Goal: Information Seeking & Learning: Learn about a topic

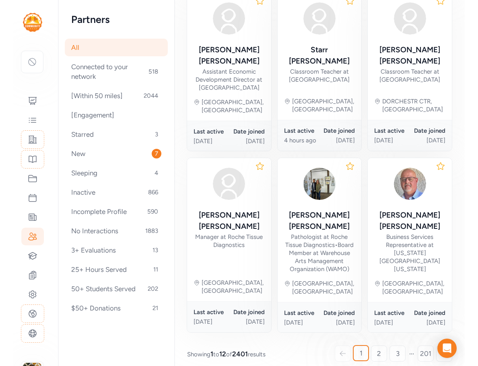
scroll to position [433, 0]
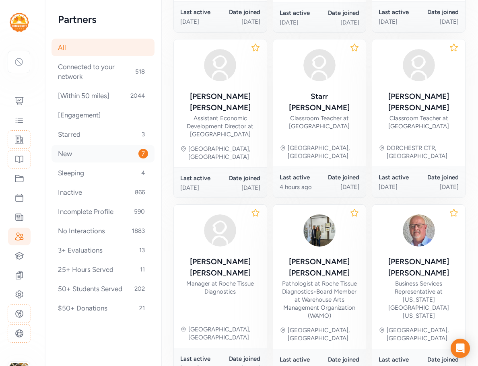
click at [79, 157] on div "New 7" at bounding box center [103, 154] width 103 height 18
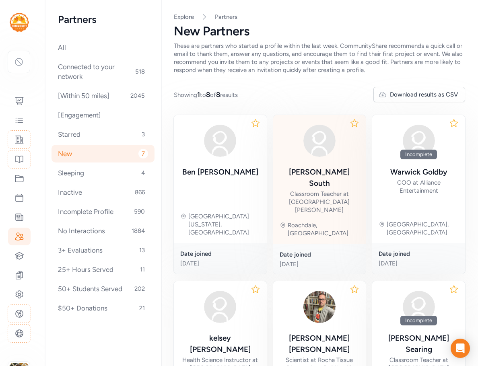
click at [310, 176] on div "[PERSON_NAME] South" at bounding box center [320, 178] width 80 height 23
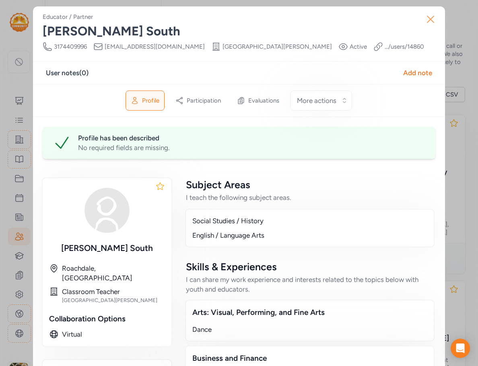
click at [385, 19] on icon "button" at bounding box center [430, 19] width 13 height 13
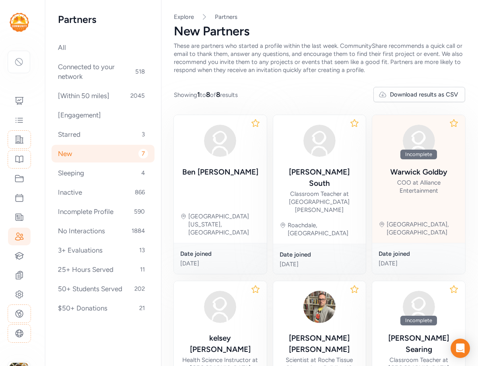
click at [385, 180] on div "COO at Alliance Entertainment" at bounding box center [419, 187] width 80 height 16
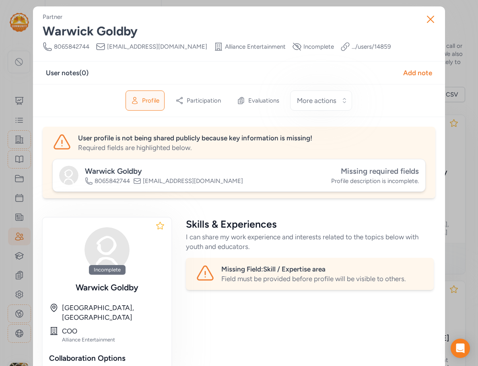
click at [385, 171] on span "Missing required fields" at bounding box center [380, 171] width 78 height 9
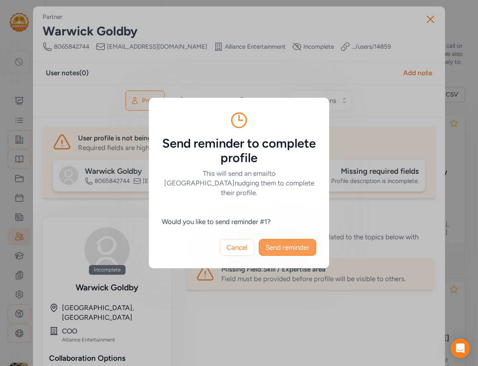
click at [307, 243] on span "Send reminder" at bounding box center [288, 248] width 44 height 10
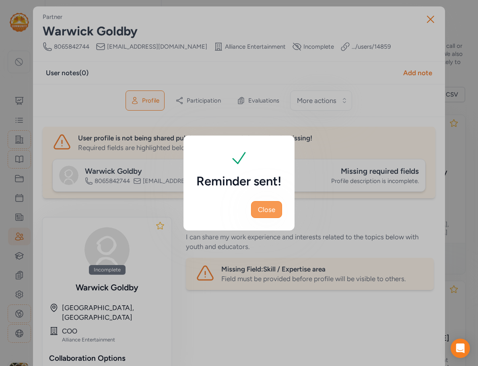
click at [270, 213] on span "Close" at bounding box center [266, 210] width 17 height 10
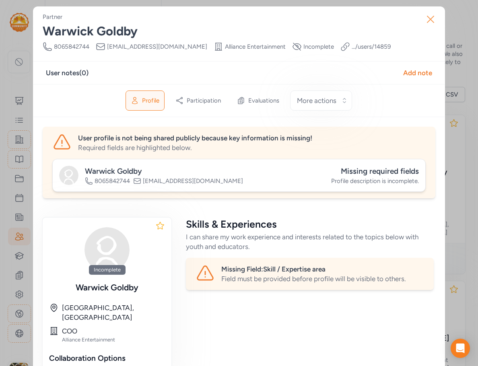
click at [385, 19] on icon "button" at bounding box center [430, 19] width 13 height 13
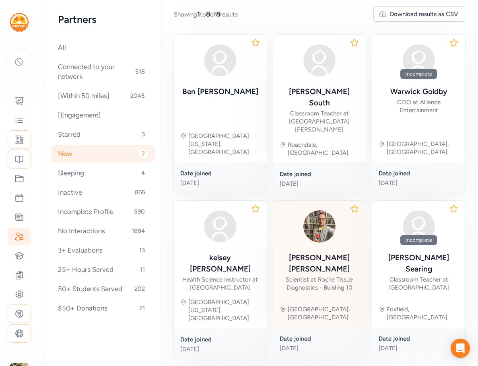
scroll to position [210, 0]
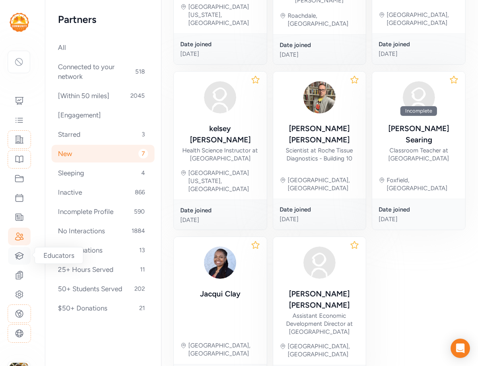
click at [15, 255] on icon at bounding box center [19, 256] width 10 height 10
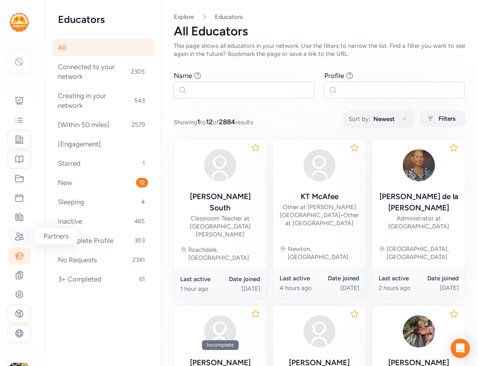
click at [19, 237] on icon at bounding box center [19, 236] width 8 height 7
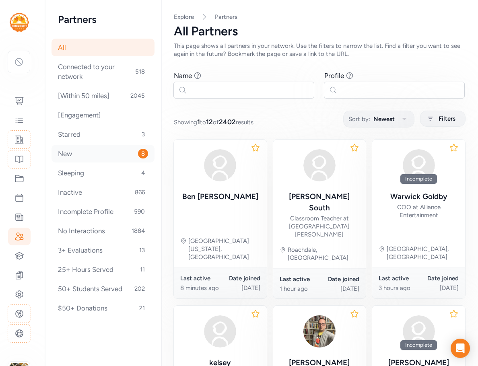
click at [76, 158] on div "New 8" at bounding box center [103, 154] width 103 height 18
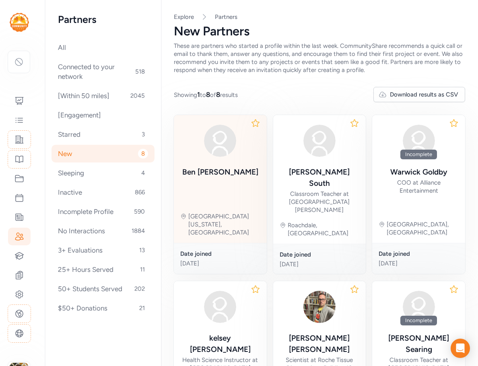
click at [206, 168] on div "[PERSON_NAME]" at bounding box center [220, 172] width 76 height 11
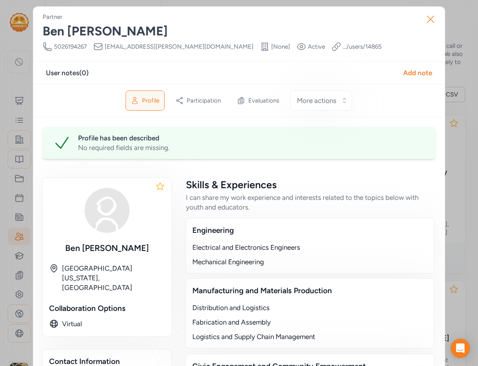
click at [385, 19] on icon "button" at bounding box center [430, 19] width 13 height 13
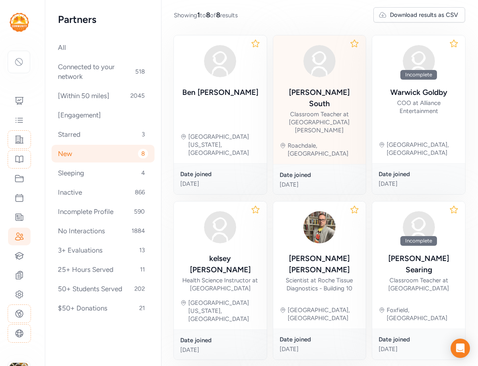
scroll to position [80, 0]
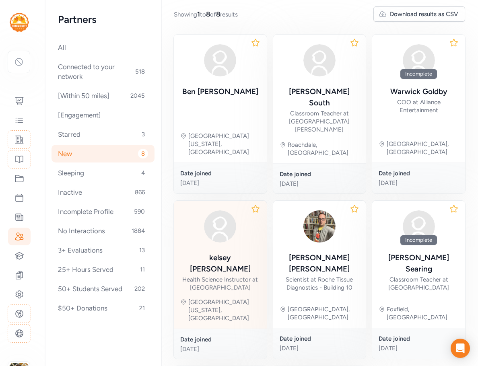
click at [202, 252] on div "[PERSON_NAME]" at bounding box center [220, 263] width 80 height 23
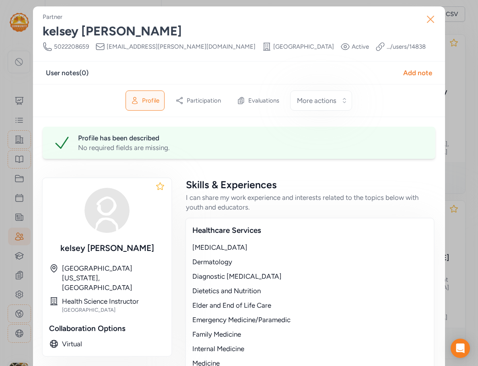
click at [385, 18] on icon "button" at bounding box center [430, 19] width 13 height 13
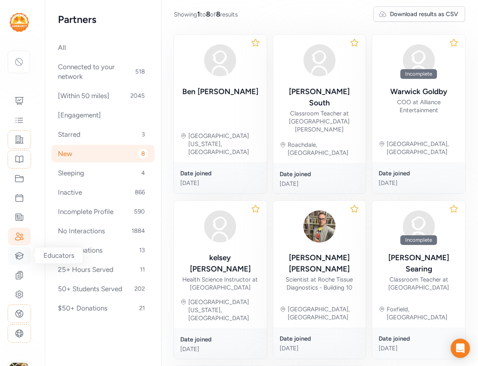
click at [19, 256] on icon at bounding box center [19, 255] width 8 height 7
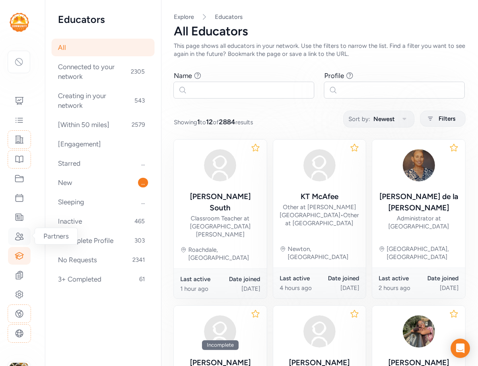
click at [14, 234] on icon at bounding box center [19, 237] width 10 height 10
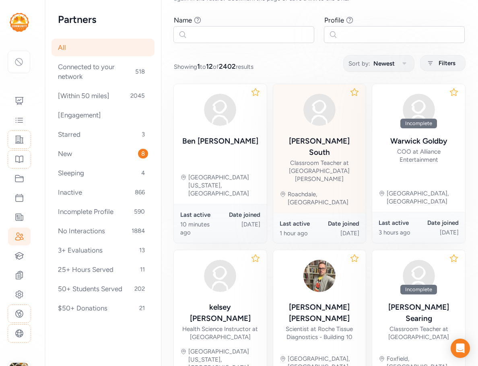
scroll to position [121, 0]
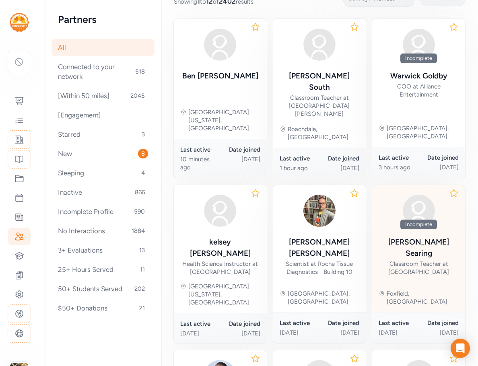
click at [385, 260] on div "Classroom Teacher at [GEOGRAPHIC_DATA]" at bounding box center [419, 268] width 80 height 16
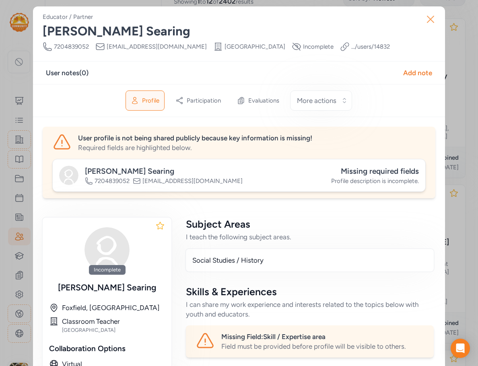
click at [385, 19] on icon "button" at bounding box center [430, 19] width 13 height 13
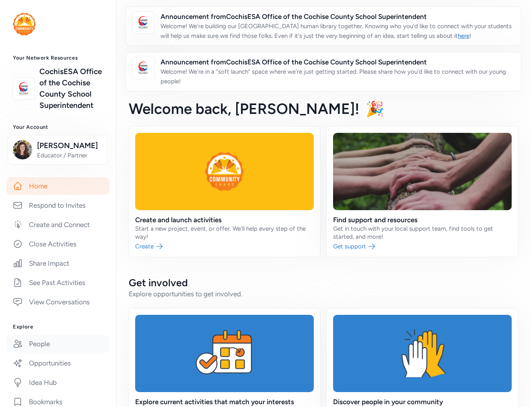
click at [31, 353] on link "People" at bounding box center [57, 344] width 103 height 18
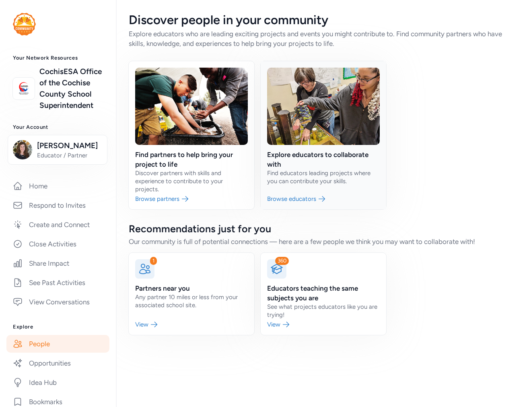
click at [286, 162] on link at bounding box center [324, 135] width 126 height 148
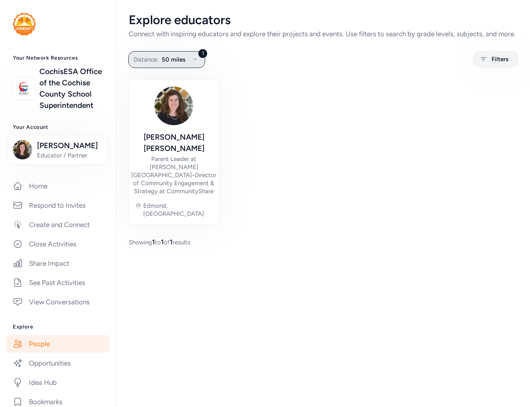
click at [171, 63] on button "1 Distance: 50 miles" at bounding box center [166, 59] width 77 height 17
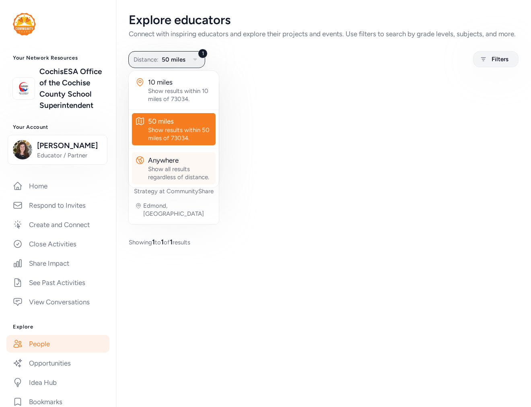
click at [162, 181] on div "Show all results regardless of distance." at bounding box center [180, 173] width 64 height 16
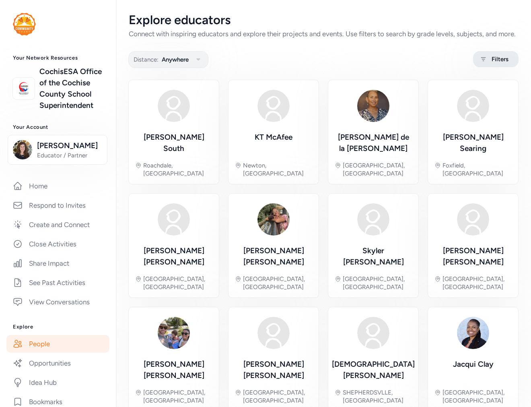
click at [482, 66] on div "Filters" at bounding box center [495, 59] width 45 height 16
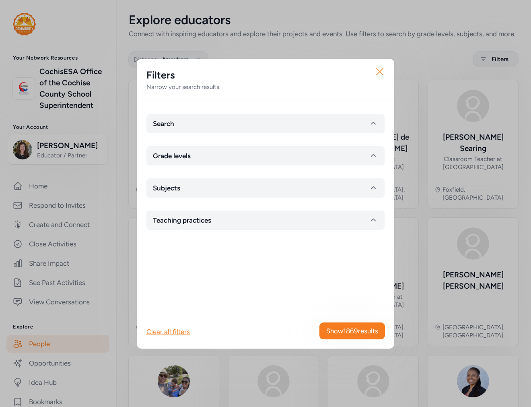
click at [384, 70] on icon "button" at bounding box center [379, 71] width 13 height 13
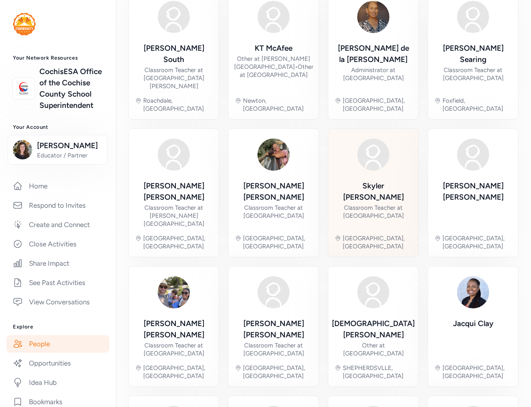
scroll to position [89, 0]
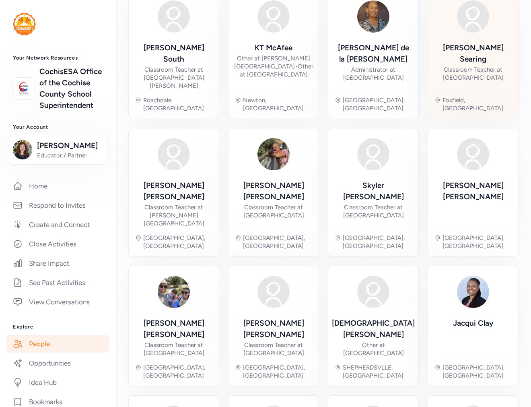
click at [488, 49] on div "Bryon Searing Classroom Teacher at East High School Foxfield, CO" at bounding box center [473, 54] width 77 height 115
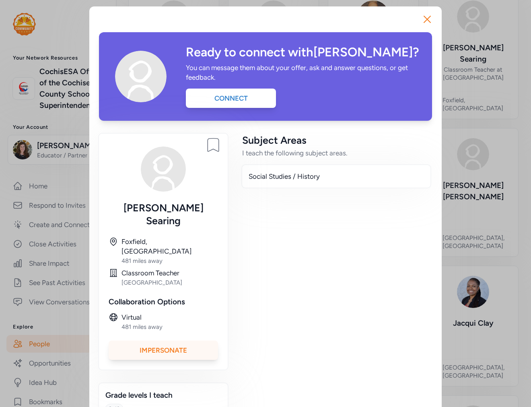
click at [176, 340] on div "Impersonate" at bounding box center [163, 349] width 109 height 19
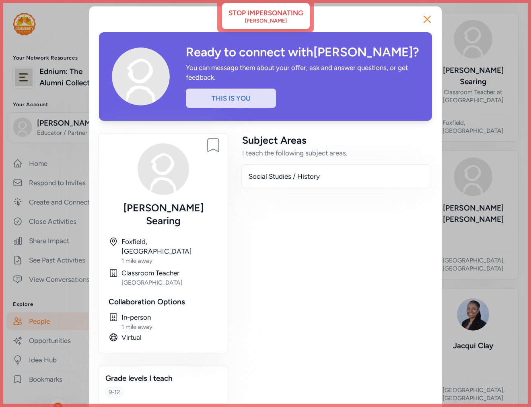
scroll to position [112, 0]
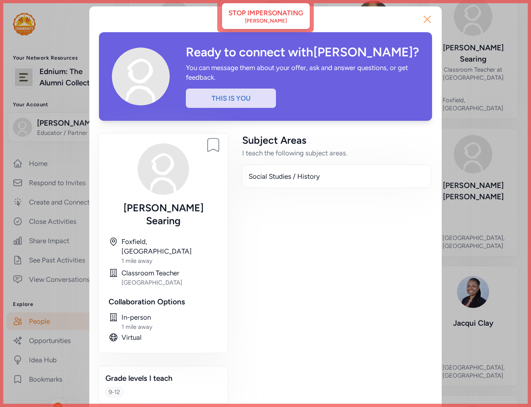
click at [429, 16] on icon "button" at bounding box center [427, 19] width 6 height 6
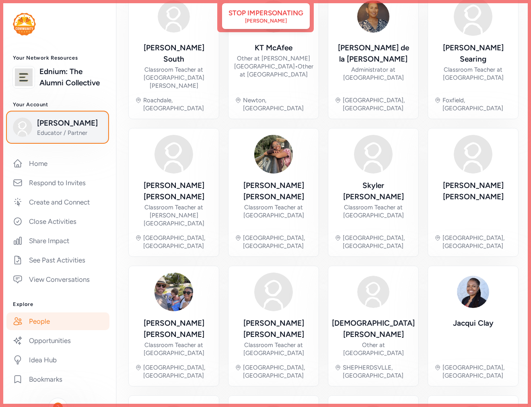
click at [55, 129] on span "Bryon Searing" at bounding box center [69, 123] width 65 height 11
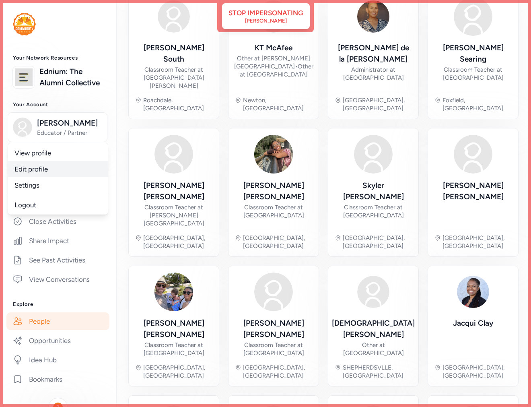
click at [47, 177] on link "Edit profile" at bounding box center [58, 169] width 100 height 16
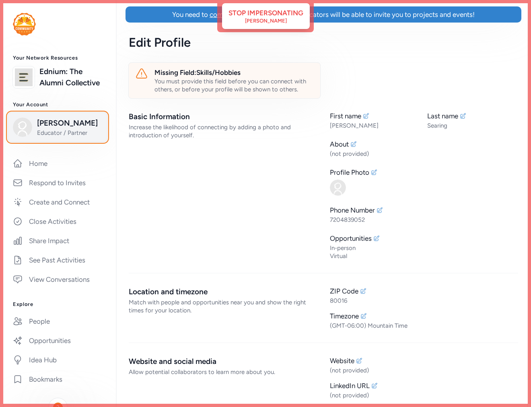
click at [72, 129] on span "Bryon Searing" at bounding box center [69, 123] width 65 height 11
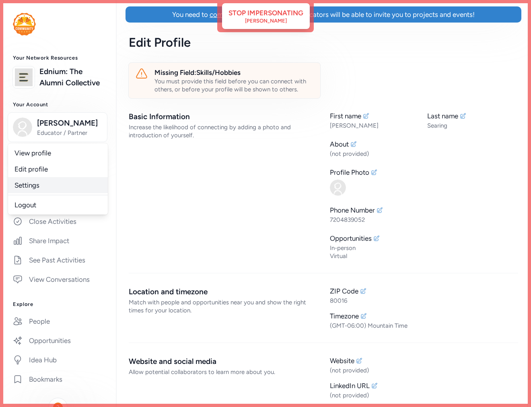
click at [45, 193] on link "Settings" at bounding box center [58, 185] width 100 height 16
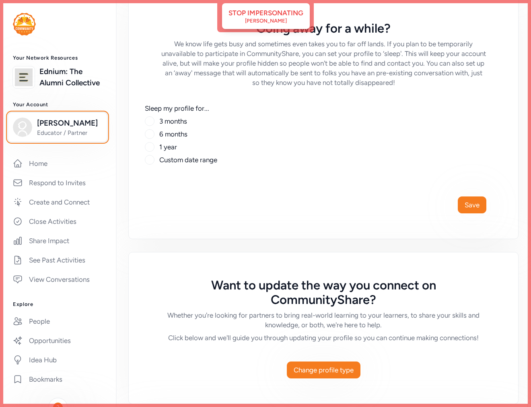
scroll to position [536, 0]
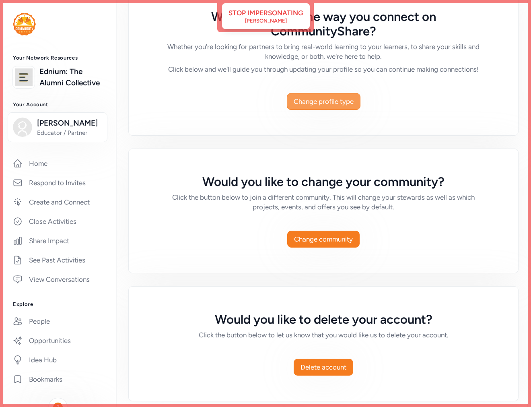
click at [320, 101] on span "Change profile type" at bounding box center [324, 102] width 60 height 10
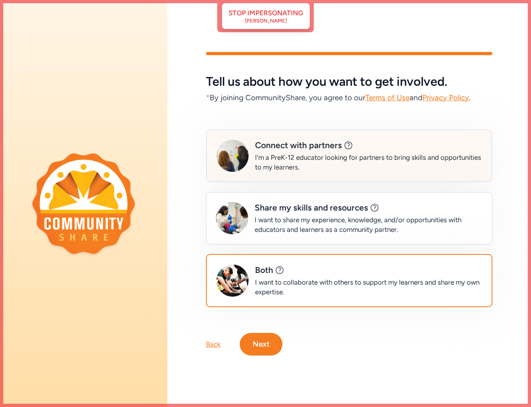
click at [321, 153] on div "I'm a PreK-12 educator looking for partners to bring skills and opportunities t…" at bounding box center [368, 162] width 227 height 19
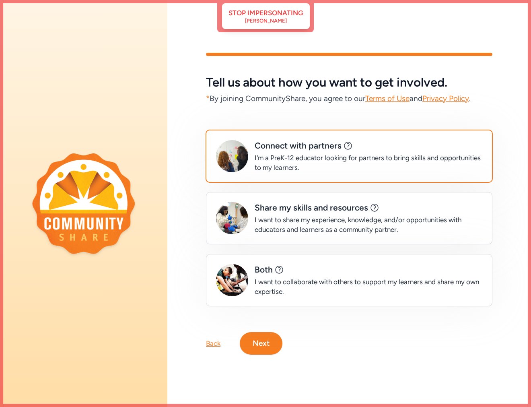
click at [267, 338] on button "Next" at bounding box center [261, 343] width 43 height 23
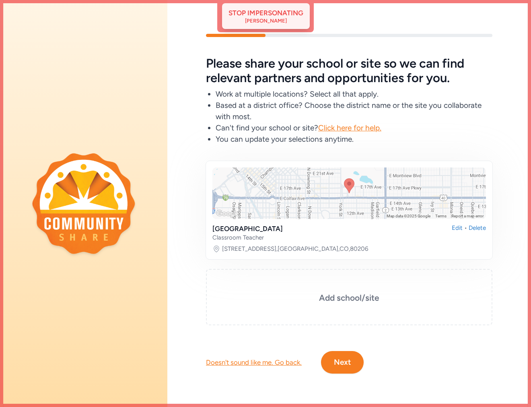
click at [258, 14] on div "Stop impersonating" at bounding box center [266, 13] width 75 height 10
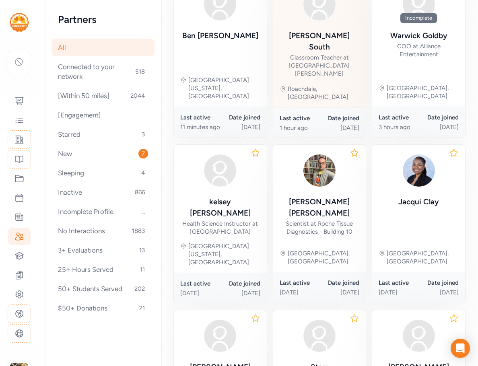
scroll to position [322, 0]
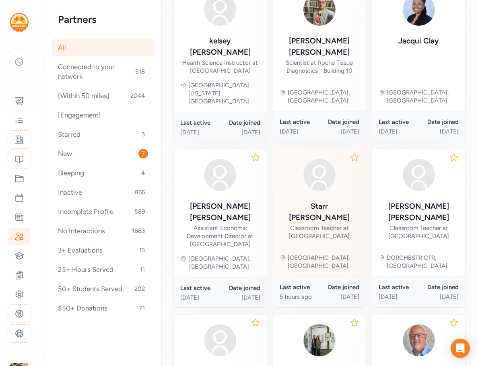
click at [320, 201] on div "Starr Guerrero" at bounding box center [320, 212] width 80 height 23
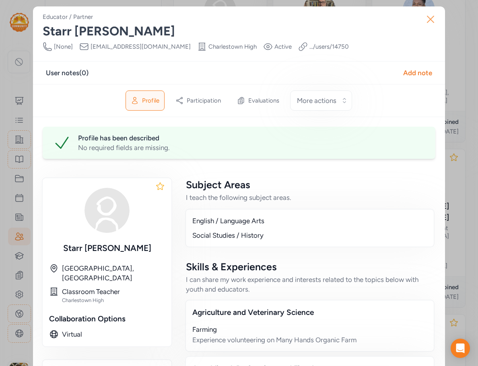
click at [430, 19] on icon "button" at bounding box center [430, 19] width 13 height 13
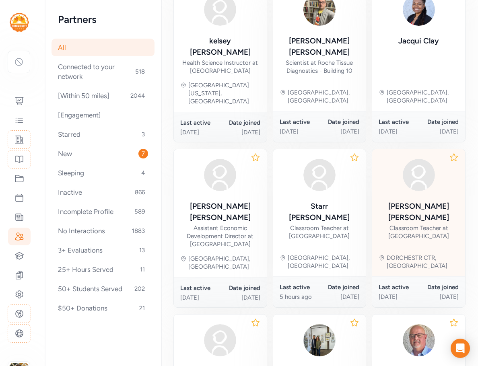
click at [411, 201] on div "Pamela Mendez" at bounding box center [419, 212] width 80 height 23
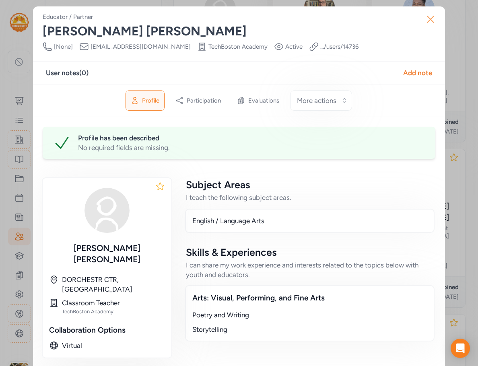
click at [428, 18] on icon "button" at bounding box center [430, 19] width 13 height 13
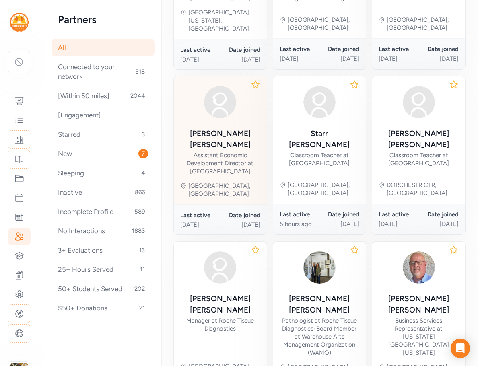
scroll to position [402, 0]
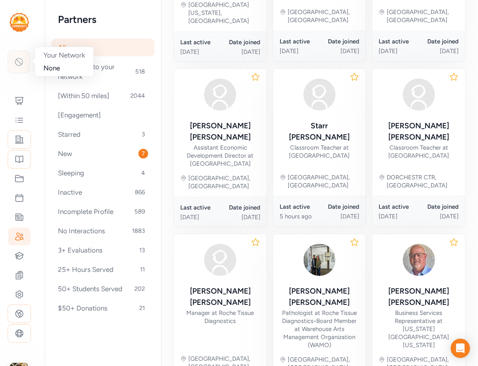
click at [21, 64] on icon at bounding box center [18, 61] width 7 height 7
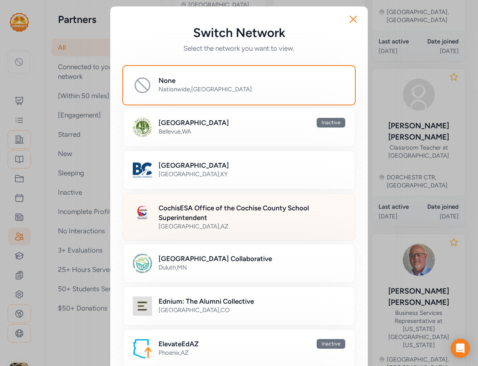
click at [206, 220] on h2 "CochisESA Office of the Cochise County School Superintendent" at bounding box center [252, 212] width 187 height 19
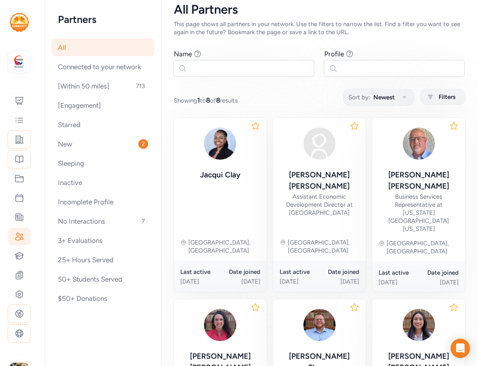
scroll to position [142, 0]
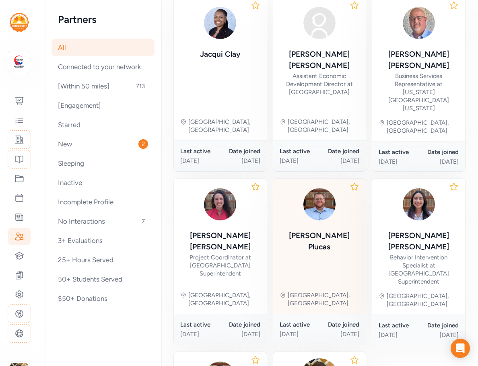
click at [317, 230] on div "Zachary Plucas" at bounding box center [320, 241] width 80 height 23
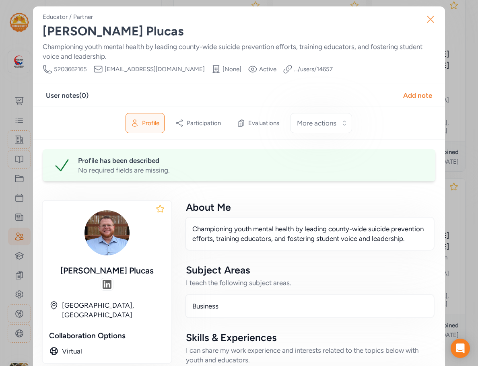
click at [432, 20] on icon "button" at bounding box center [430, 19] width 13 height 13
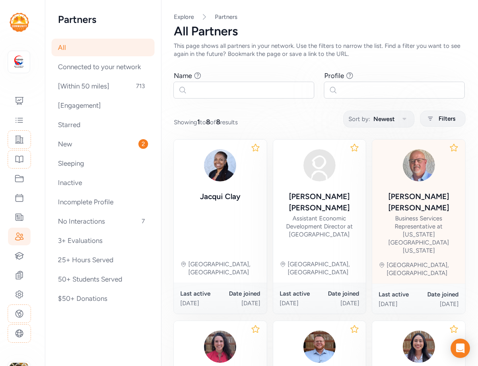
click at [435, 199] on div "Eric Grisham" at bounding box center [419, 202] width 80 height 23
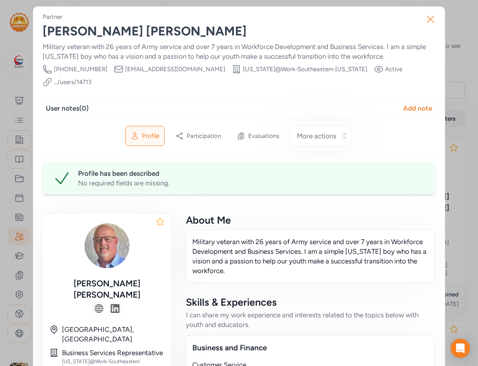
click at [428, 20] on icon "button" at bounding box center [430, 19] width 6 height 6
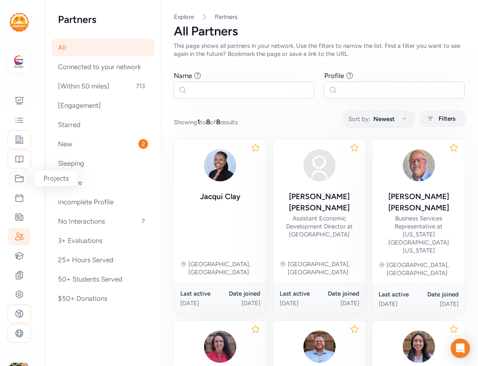
click at [20, 180] on icon at bounding box center [19, 179] width 10 height 10
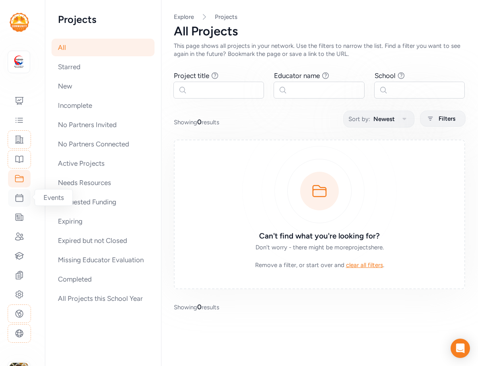
click at [23, 205] on div at bounding box center [19, 198] width 23 height 18
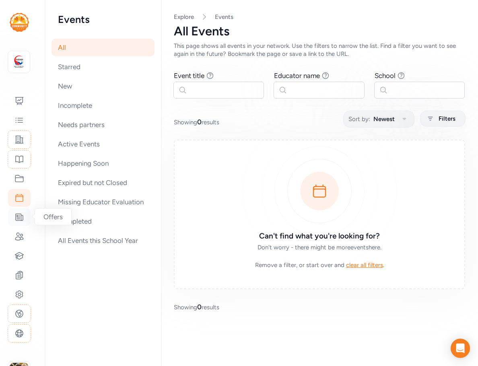
click at [19, 217] on icon at bounding box center [19, 217] width 10 height 10
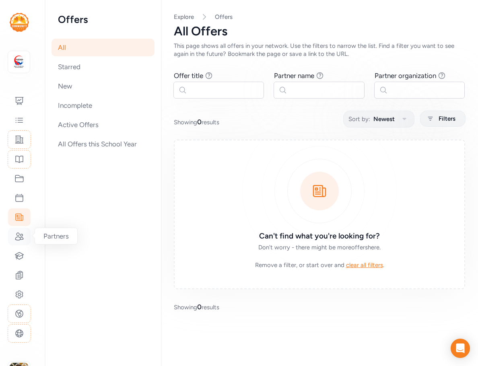
click at [16, 238] on icon at bounding box center [19, 236] width 8 height 7
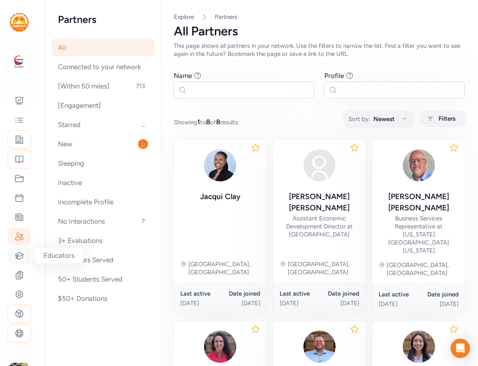
click at [18, 259] on icon at bounding box center [19, 256] width 10 height 10
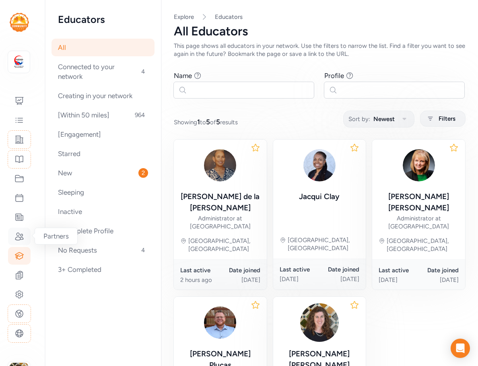
click at [20, 239] on icon at bounding box center [19, 237] width 10 height 10
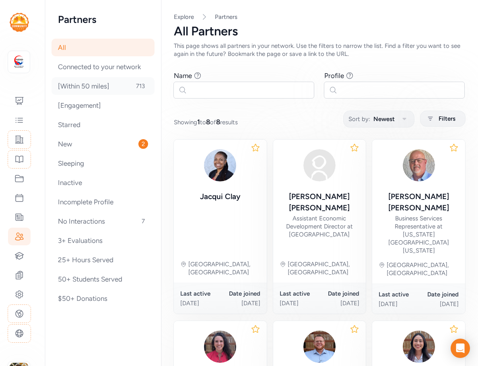
click at [97, 83] on div "[Within 50 miles] 713" at bounding box center [103, 86] width 103 height 18
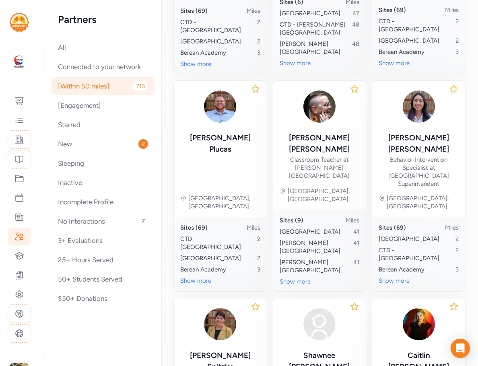
scroll to position [511, 0]
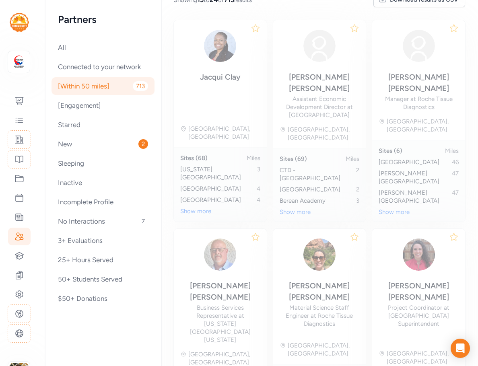
scroll to position [63, 0]
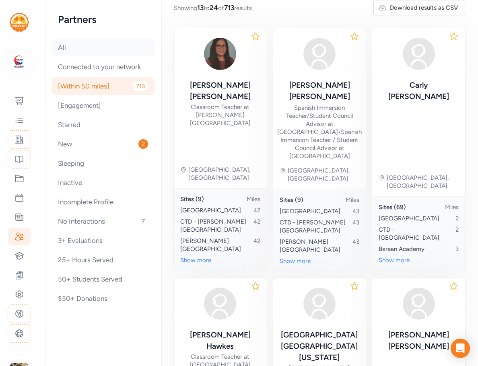
click at [78, 49] on div "All" at bounding box center [103, 48] width 103 height 18
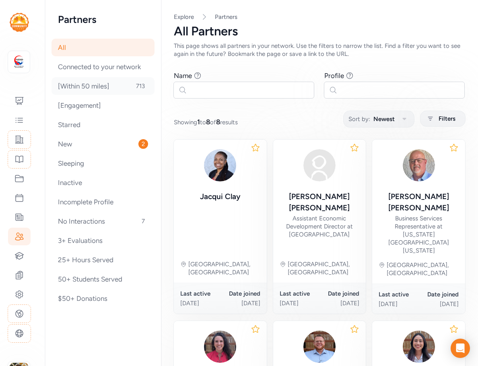
click at [101, 85] on div "[Within 50 miles] 713" at bounding box center [103, 86] width 103 height 18
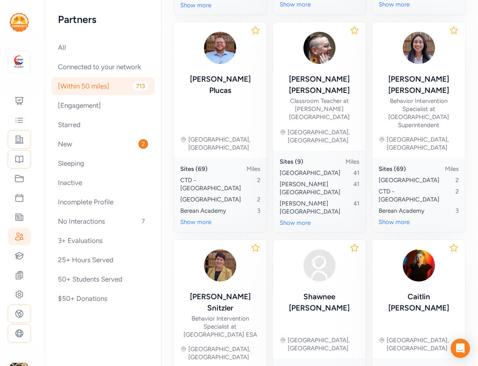
scroll to position [511, 0]
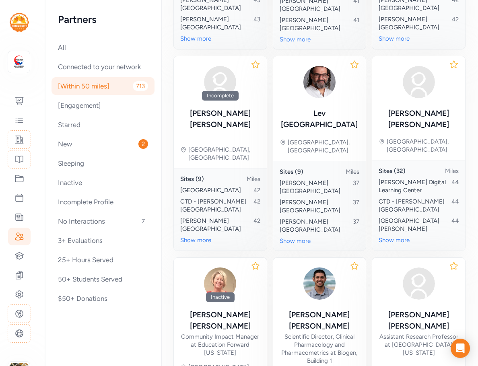
scroll to position [511, 0]
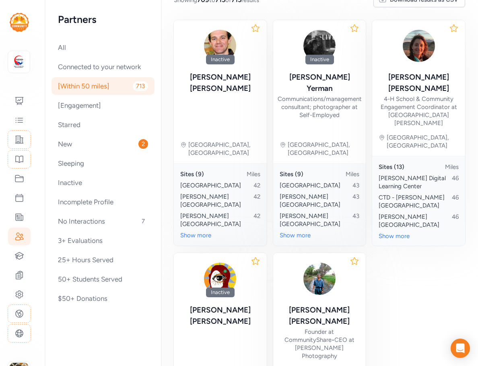
scroll to position [155, 0]
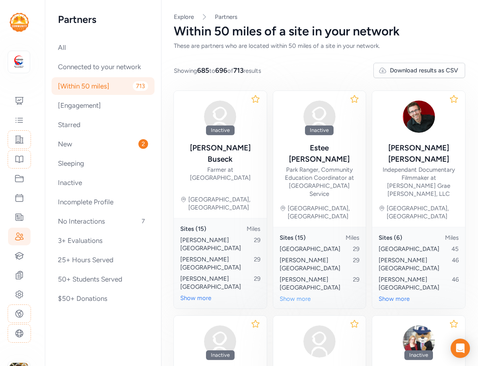
click at [295, 295] on div "Show more" at bounding box center [320, 299] width 80 height 8
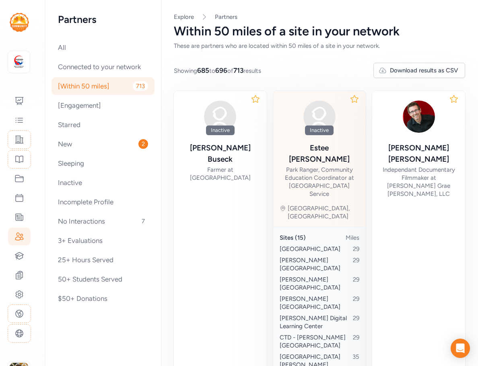
click at [286, 205] on icon at bounding box center [283, 208] width 6 height 6
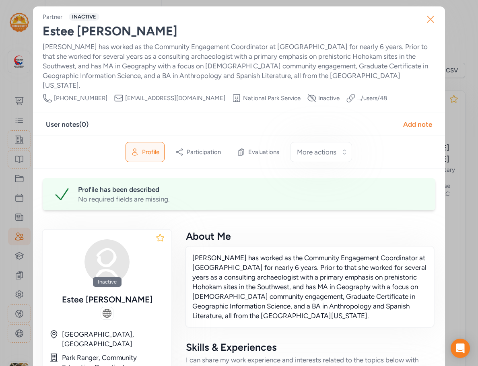
click at [428, 18] on icon "button" at bounding box center [430, 19] width 13 height 13
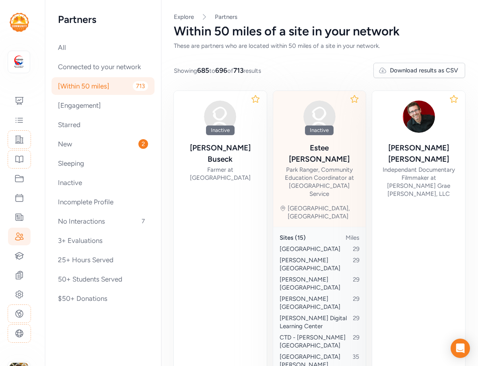
click at [311, 166] on div "Park Ranger, Community Education Coordinator at National Park Service" at bounding box center [320, 182] width 80 height 32
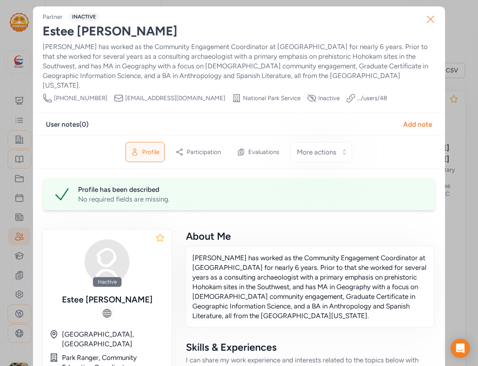
click at [435, 19] on button "Close" at bounding box center [431, 19] width 26 height 26
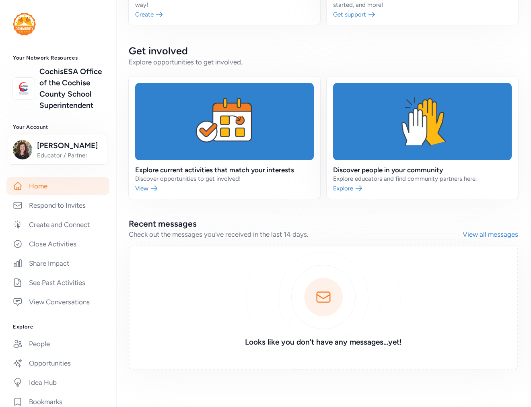
scroll to position [232, 0]
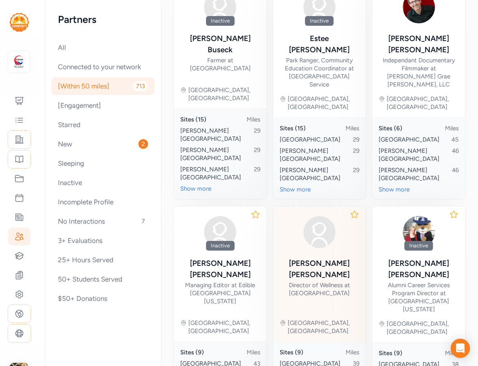
scroll to position [161, 0]
